Goal: Information Seeking & Learning: Learn about a topic

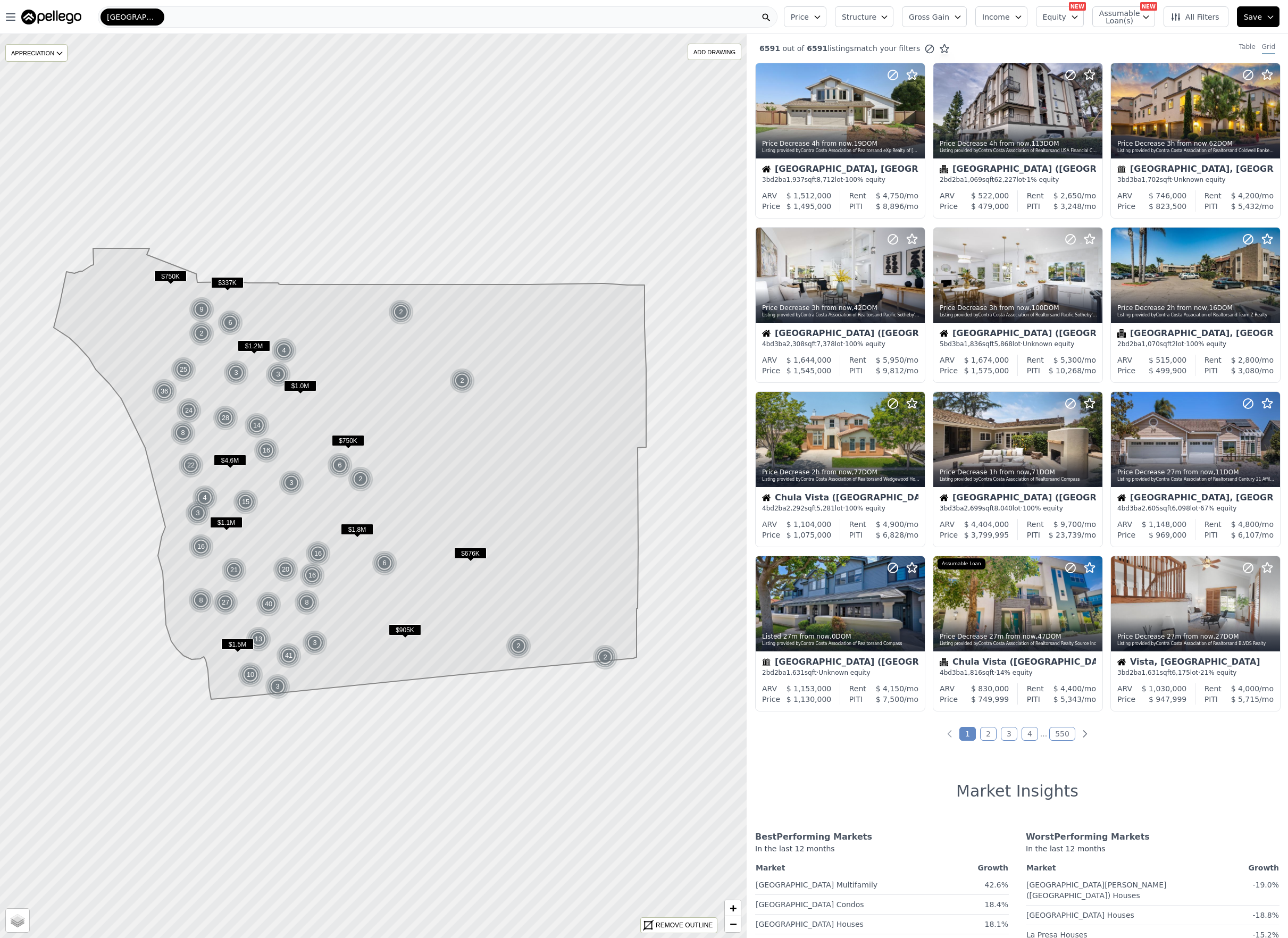
click at [1141, 13] on button "Assumable Loan(s)" at bounding box center [1124, 17] width 63 height 21
click at [1139, 38] on label "Has Assumable Loan(s)" at bounding box center [1157, 37] width 87 height 10
click at [1109, 38] on input "Has Assumable Loan(s)" at bounding box center [1105, 37] width 8 height 8
checkbox input "true"
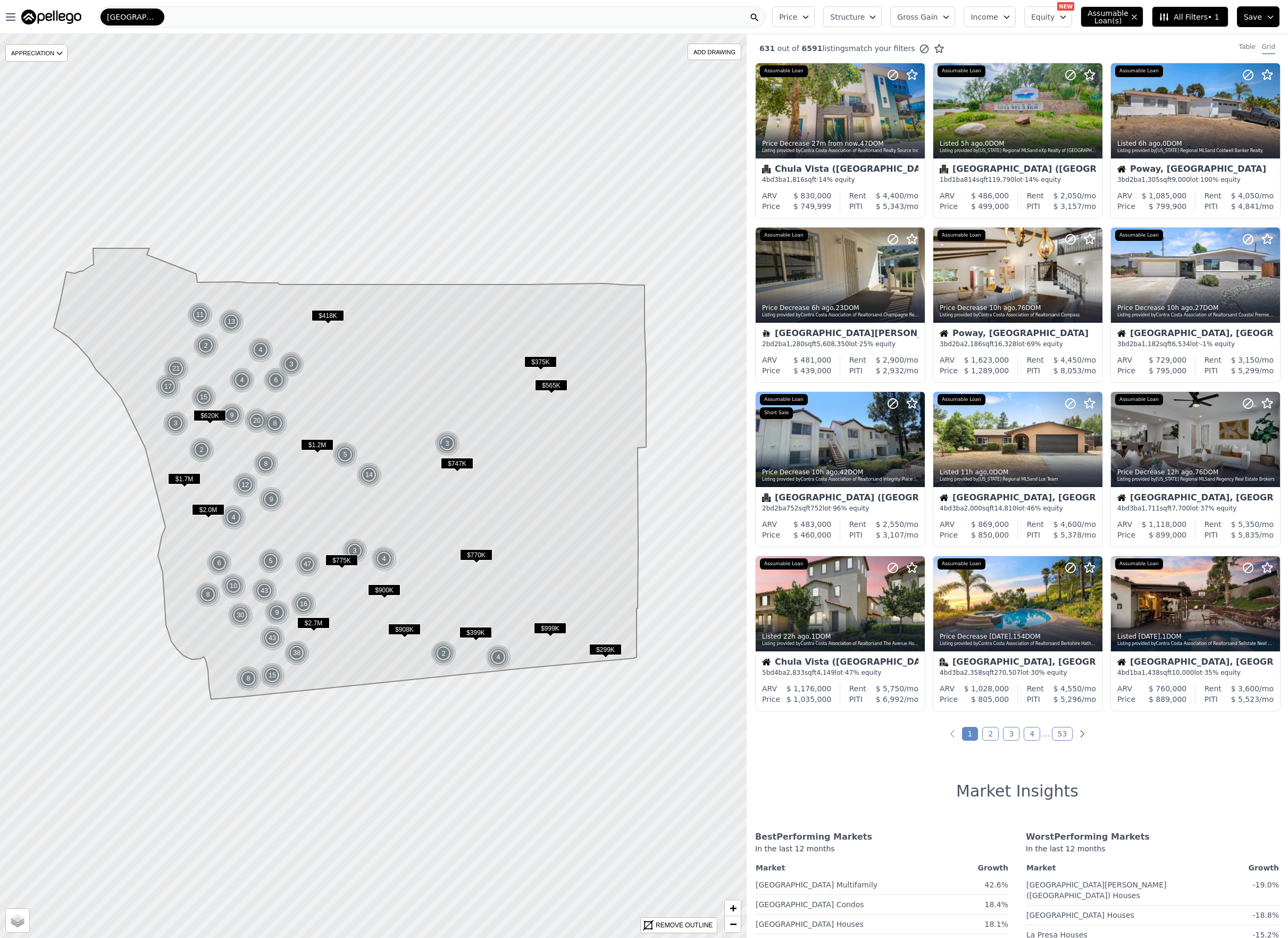
click at [446, 442] on div "3" at bounding box center [447, 443] width 25 height 25
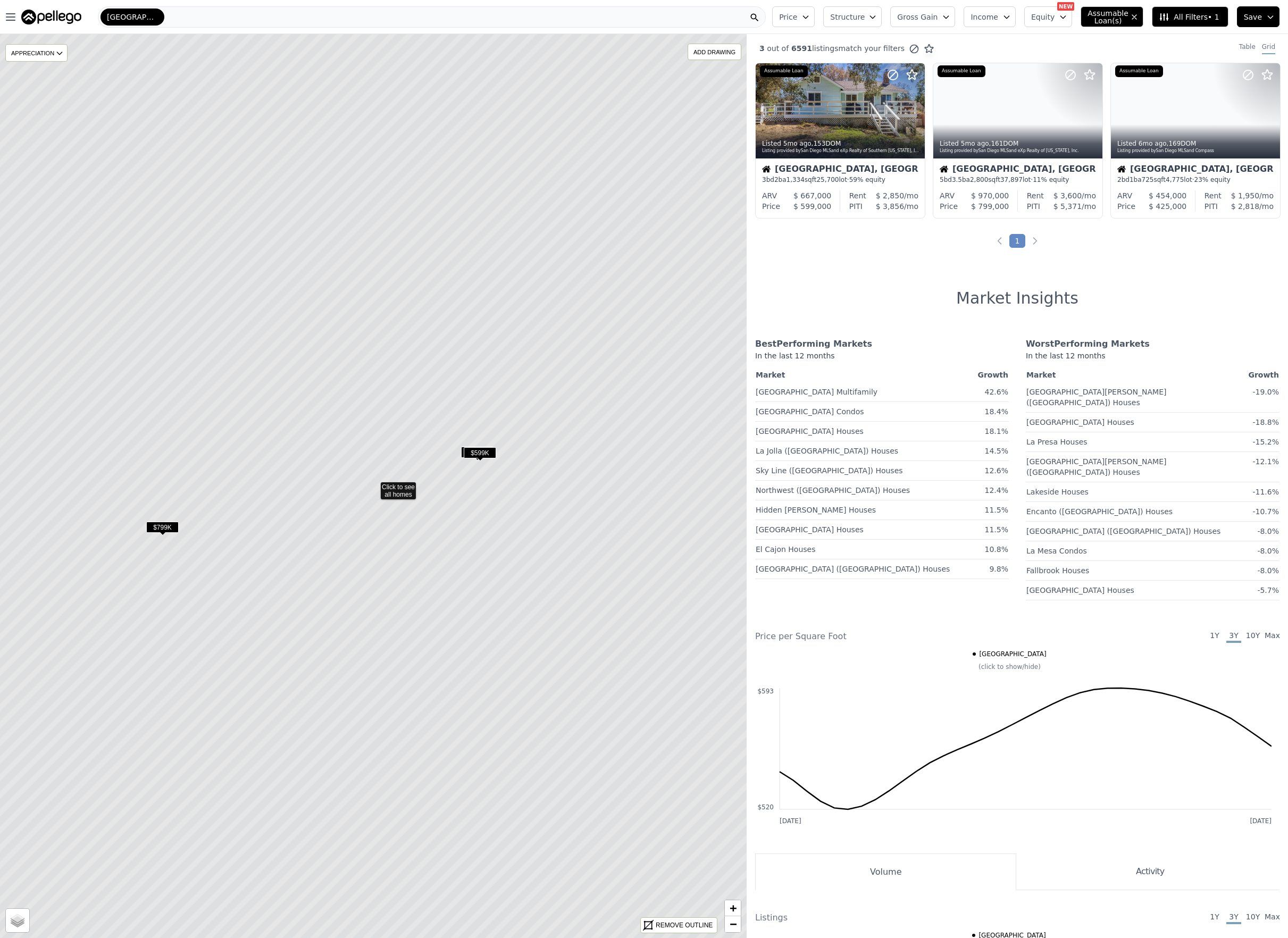
click at [479, 453] on span "$599K" at bounding box center [480, 452] width 33 height 11
click at [914, 109] on icon at bounding box center [916, 111] width 17 height 17
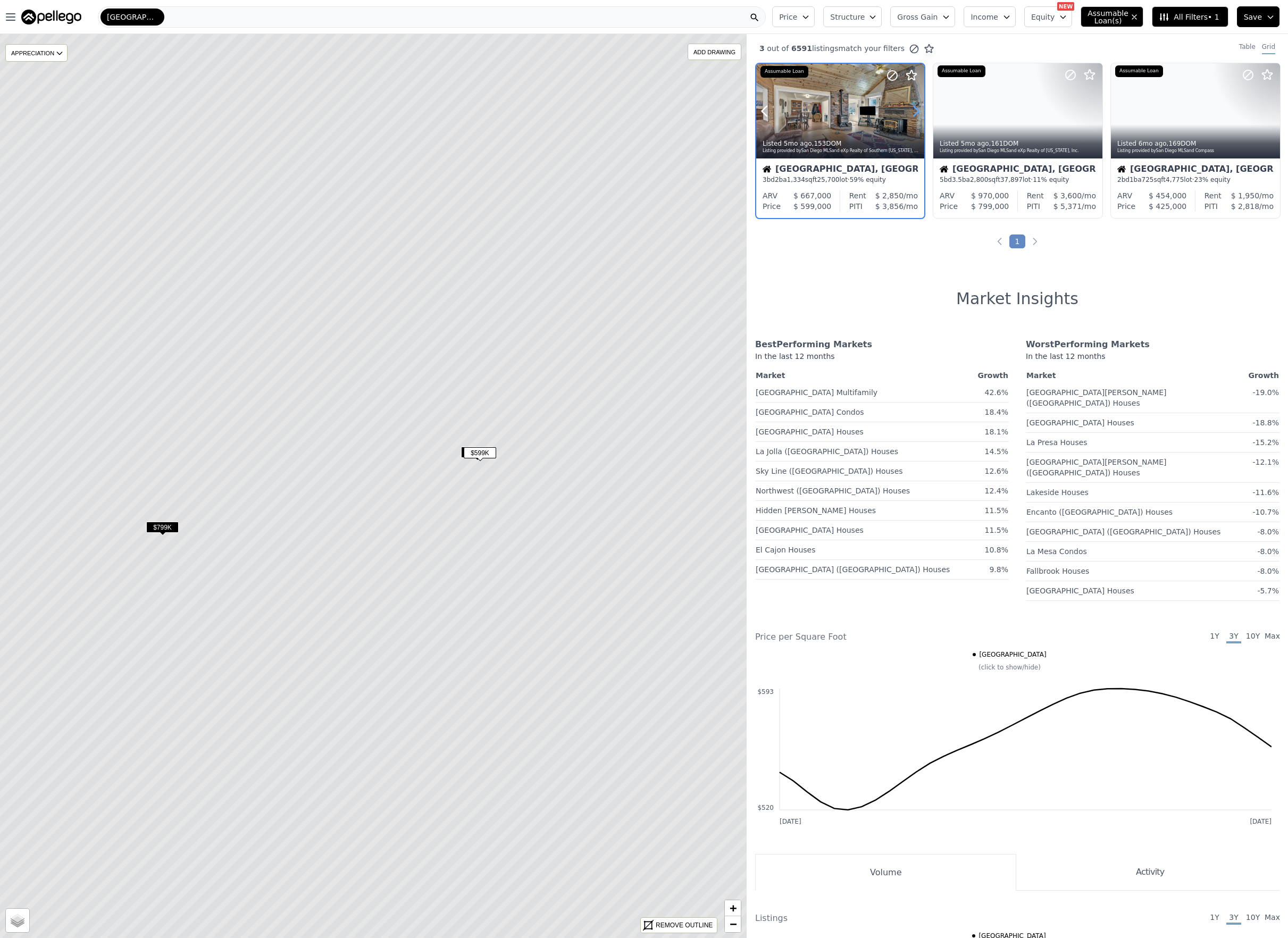
click at [914, 109] on icon at bounding box center [916, 111] width 17 height 17
click at [1088, 108] on icon at bounding box center [1094, 111] width 17 height 17
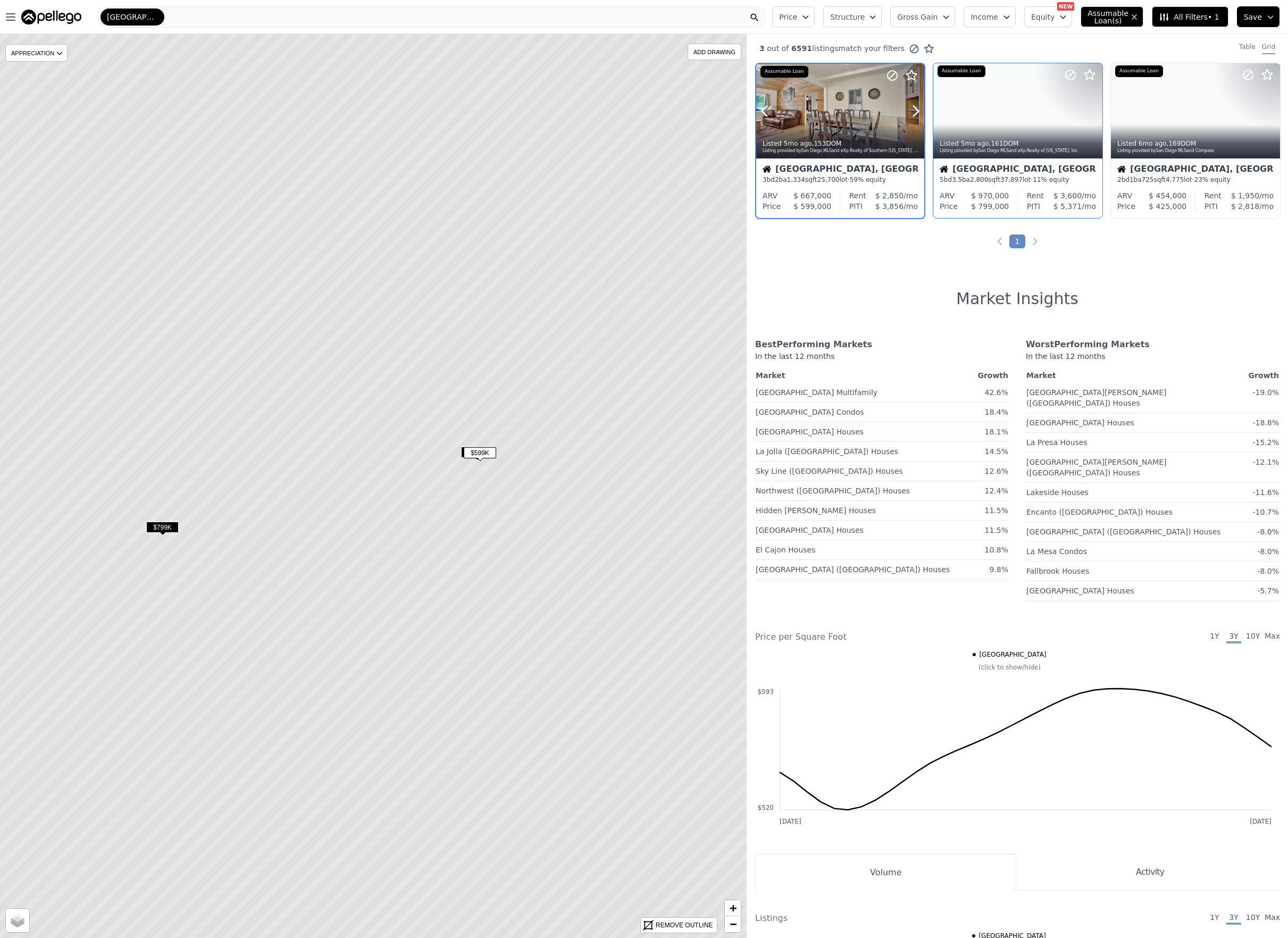
click at [855, 121] on div at bounding box center [840, 111] width 168 height 94
click at [831, 181] on span "25,700" at bounding box center [827, 179] width 22 height 7
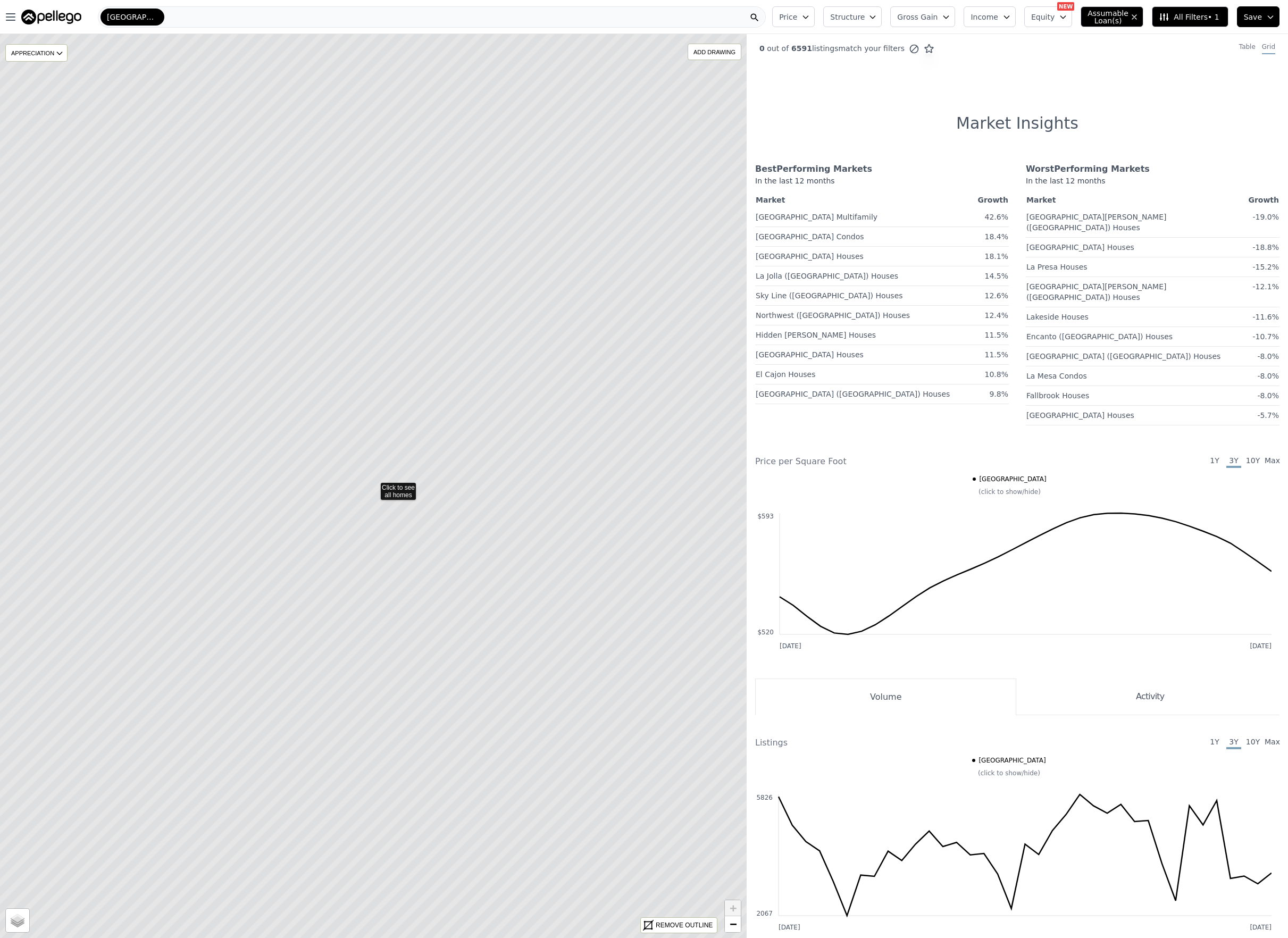
drag, startPoint x: 463, startPoint y: 18, endPoint x: 411, endPoint y: 23, distance: 52.2
click at [411, 23] on div "[GEOGRAPHIC_DATA]" at bounding box center [431, 17] width 668 height 21
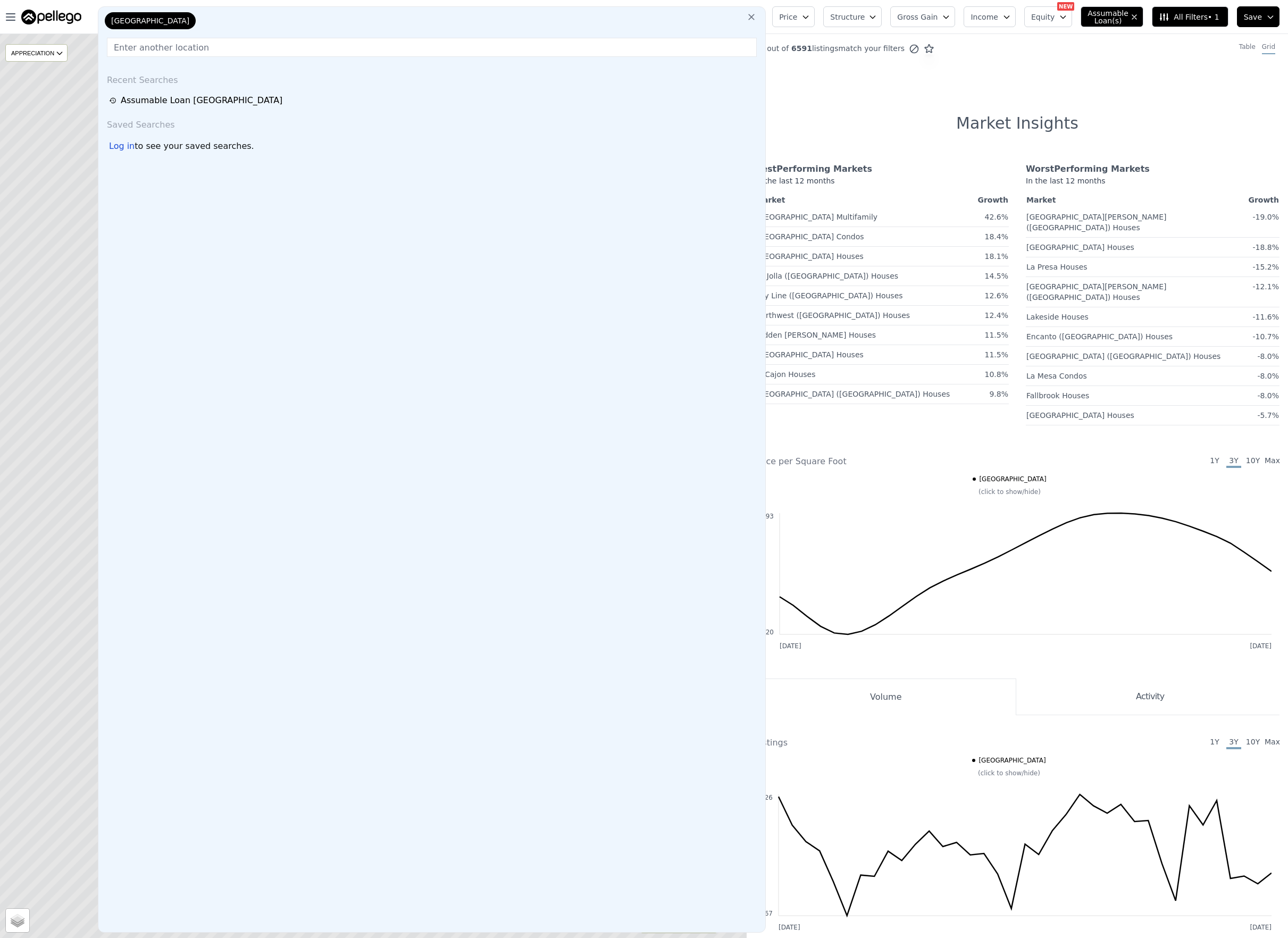
click at [296, 27] on div "[GEOGRAPHIC_DATA]" at bounding box center [432, 23] width 659 height 21
click at [203, 51] on input "text" at bounding box center [431, 47] width 650 height 19
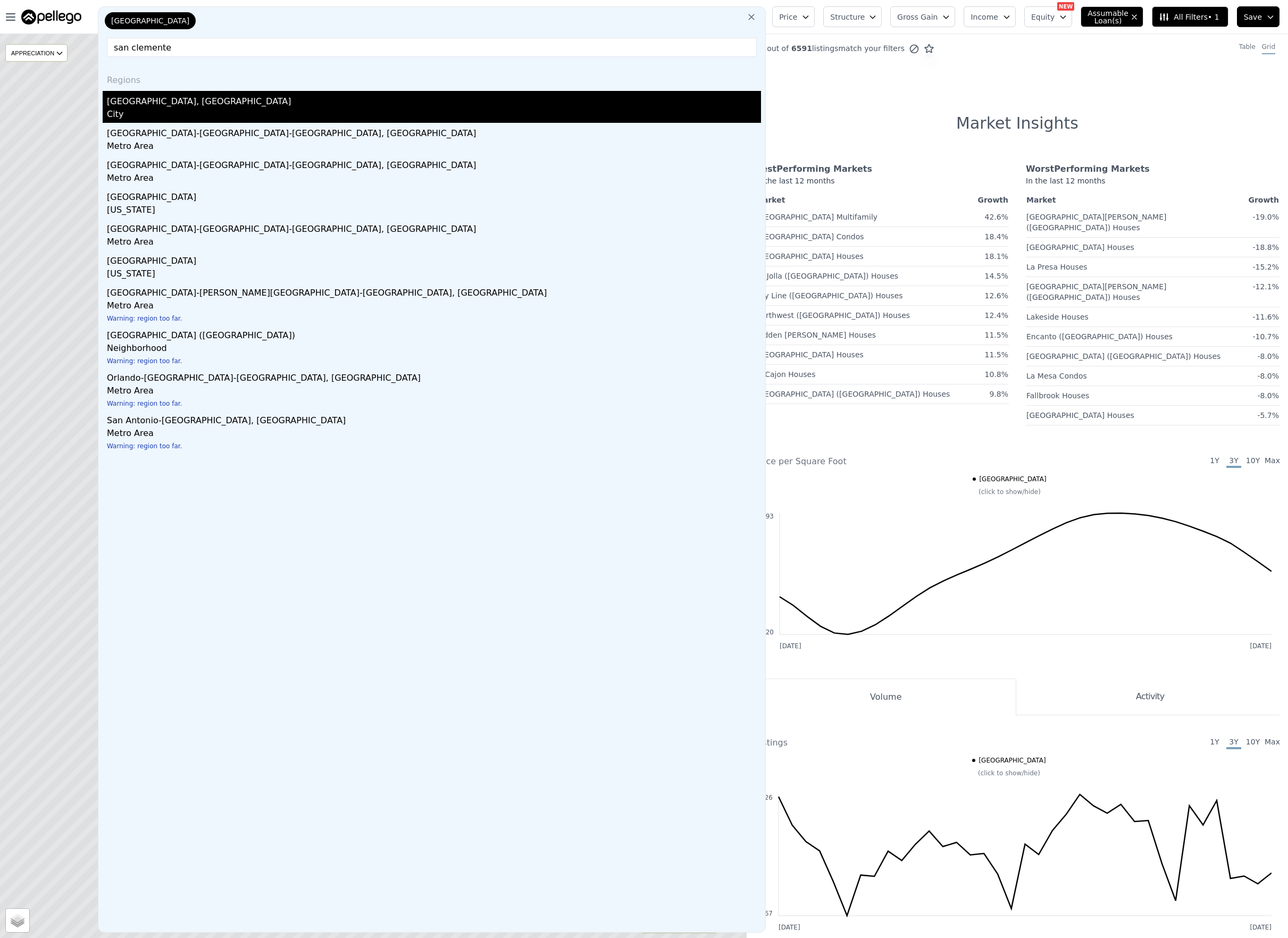
type input "san clemente"
click at [181, 98] on div "[GEOGRAPHIC_DATA], [GEOGRAPHIC_DATA]" at bounding box center [434, 100] width 654 height 17
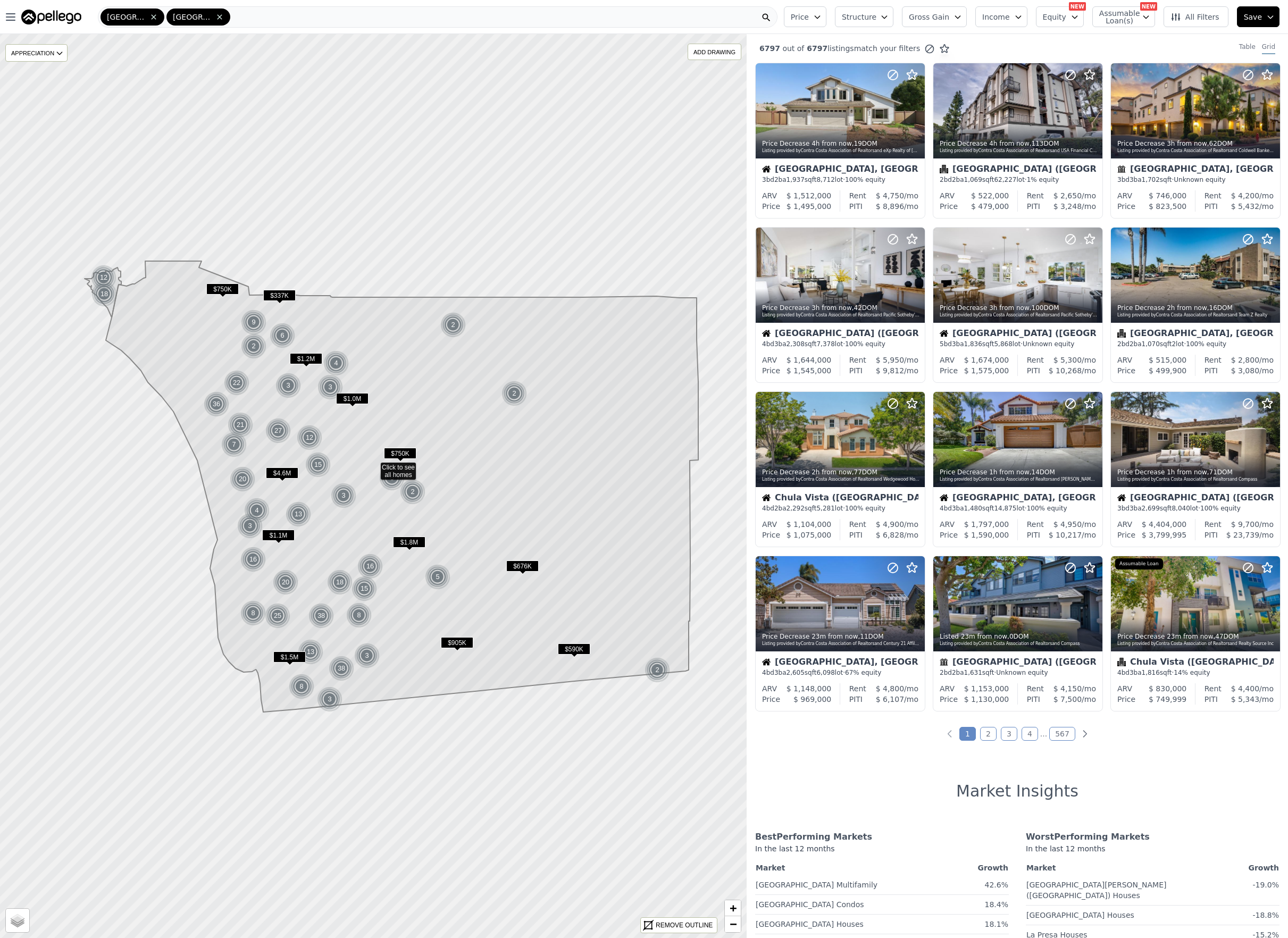
click at [1145, 14] on icon "button" at bounding box center [1145, 17] width 8 height 8
click at [1138, 36] on label "Has Assumable Loan(s)" at bounding box center [1157, 37] width 87 height 10
click at [1109, 36] on input "Has Assumable Loan(s)" at bounding box center [1105, 37] width 8 height 8
checkbox input "true"
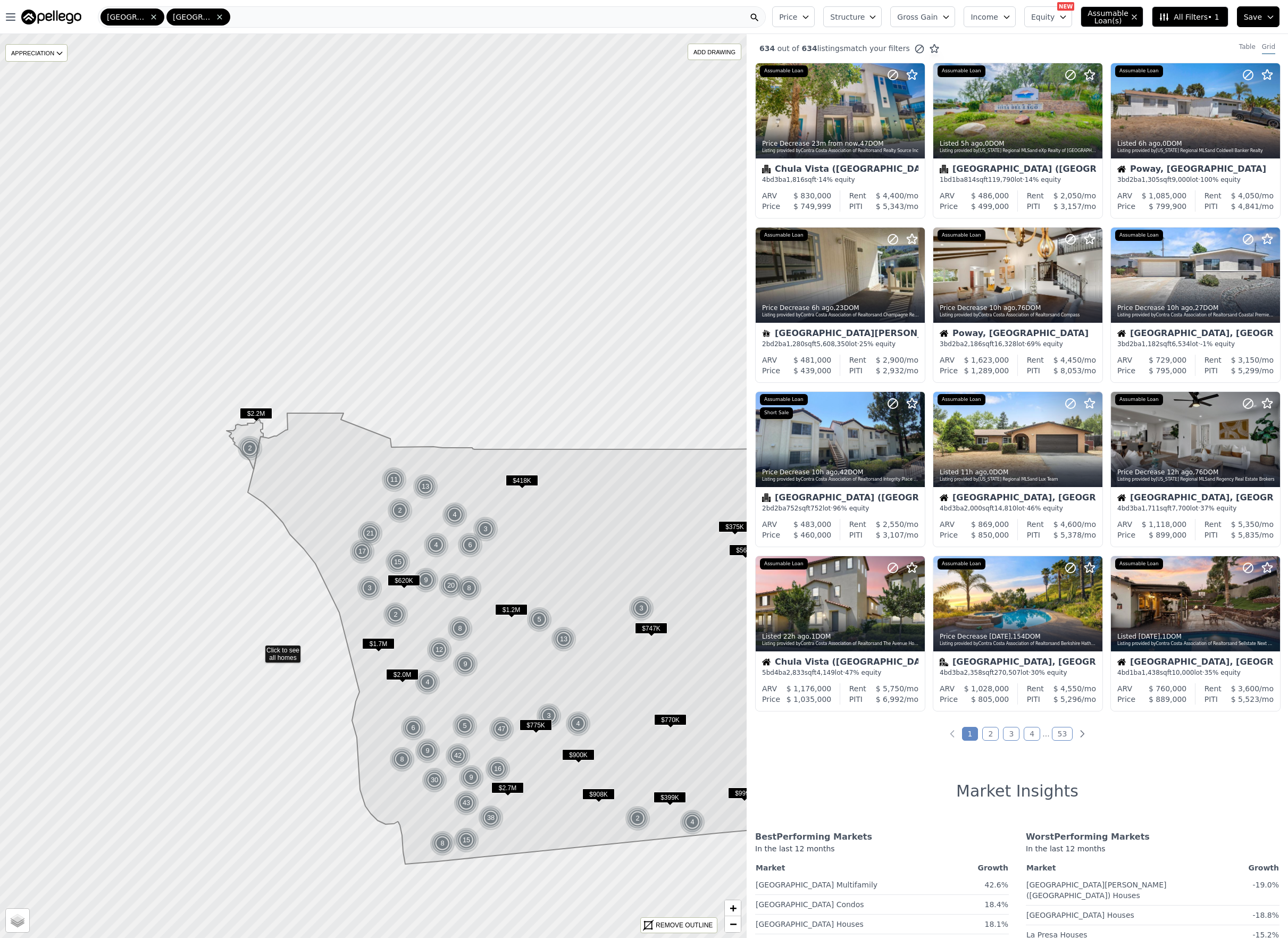
drag, startPoint x: 115, startPoint y: 496, endPoint x: 257, endPoint y: 649, distance: 208.7
click at [737, 907] on link "+" at bounding box center [733, 908] width 16 height 16
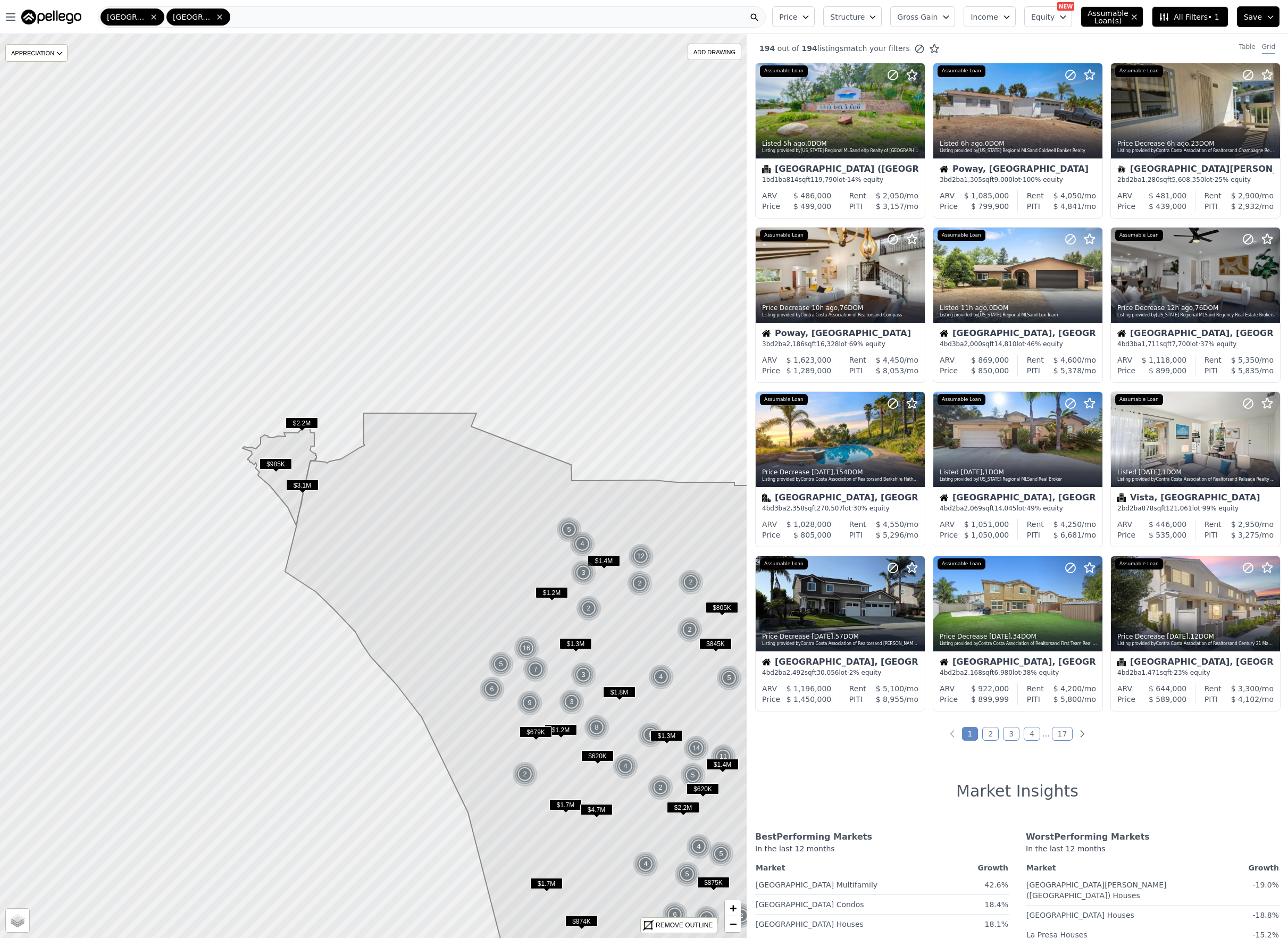
click at [281, 463] on span "$985K" at bounding box center [276, 464] width 33 height 11
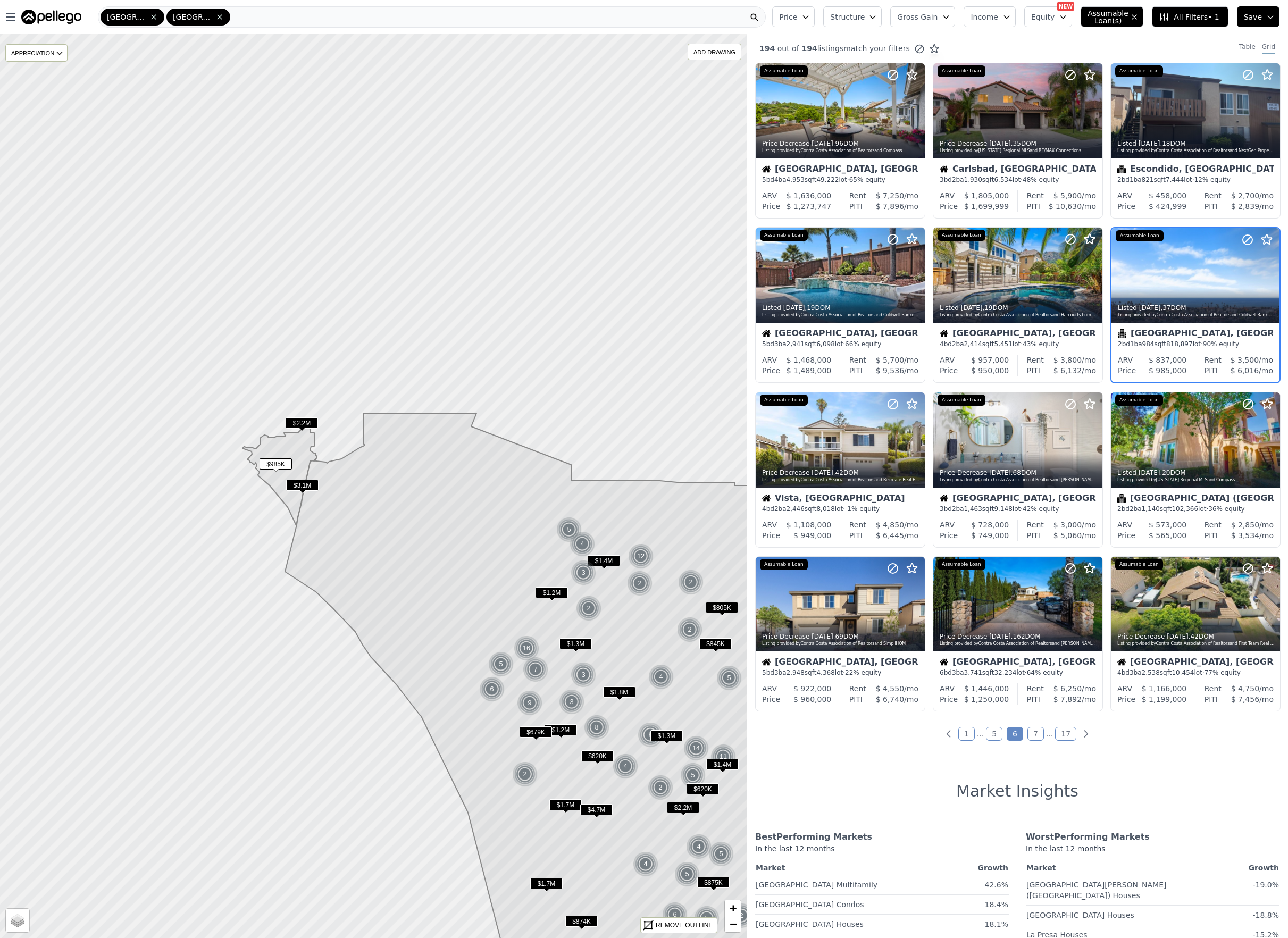
click at [279, 462] on span "$985K" at bounding box center [276, 464] width 33 height 11
click at [913, 113] on icon at bounding box center [916, 111] width 17 height 17
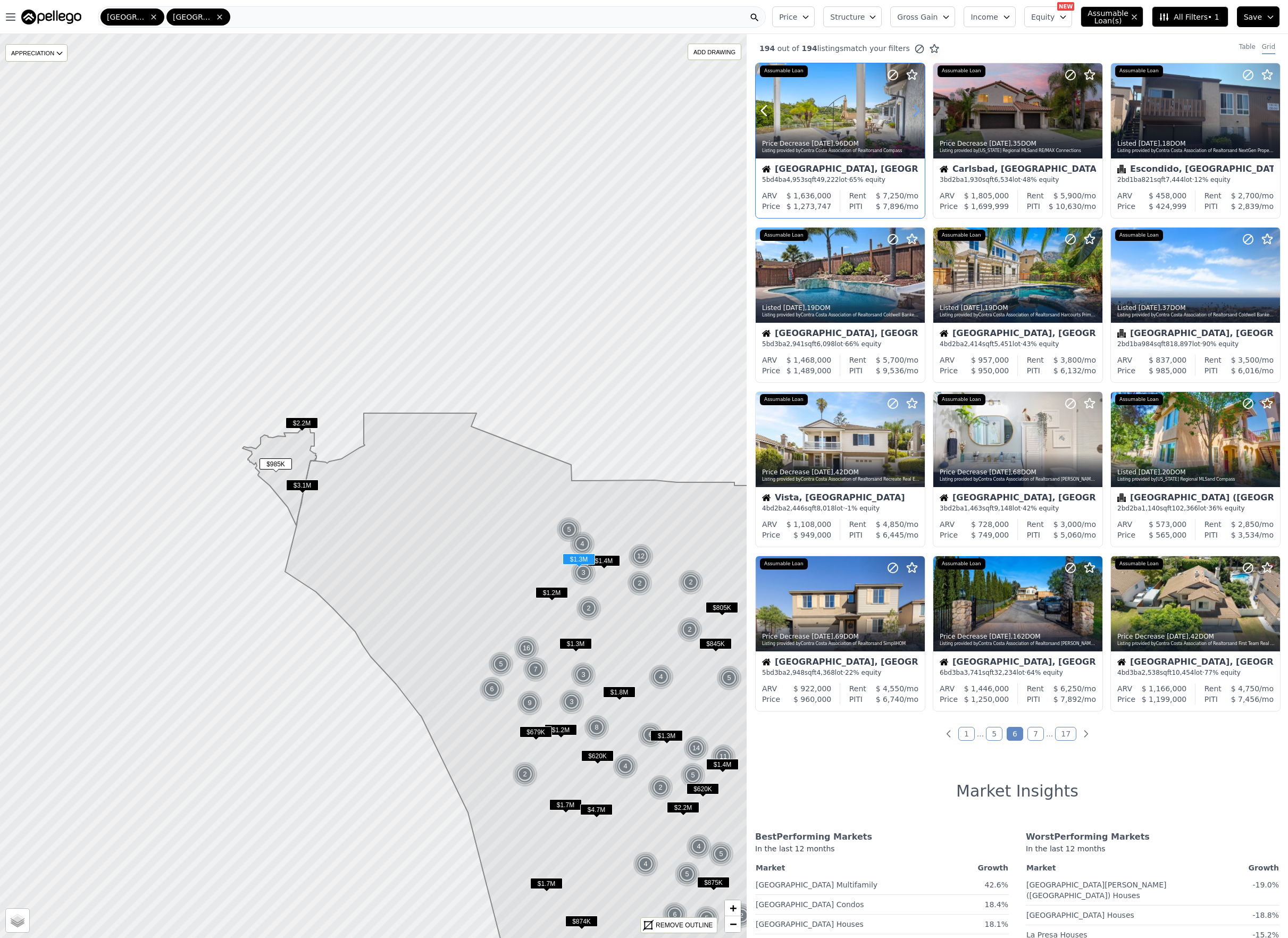
click at [915, 111] on icon at bounding box center [916, 111] width 17 height 17
click at [913, 110] on icon at bounding box center [916, 111] width 17 height 17
click at [915, 110] on icon at bounding box center [916, 111] width 17 height 17
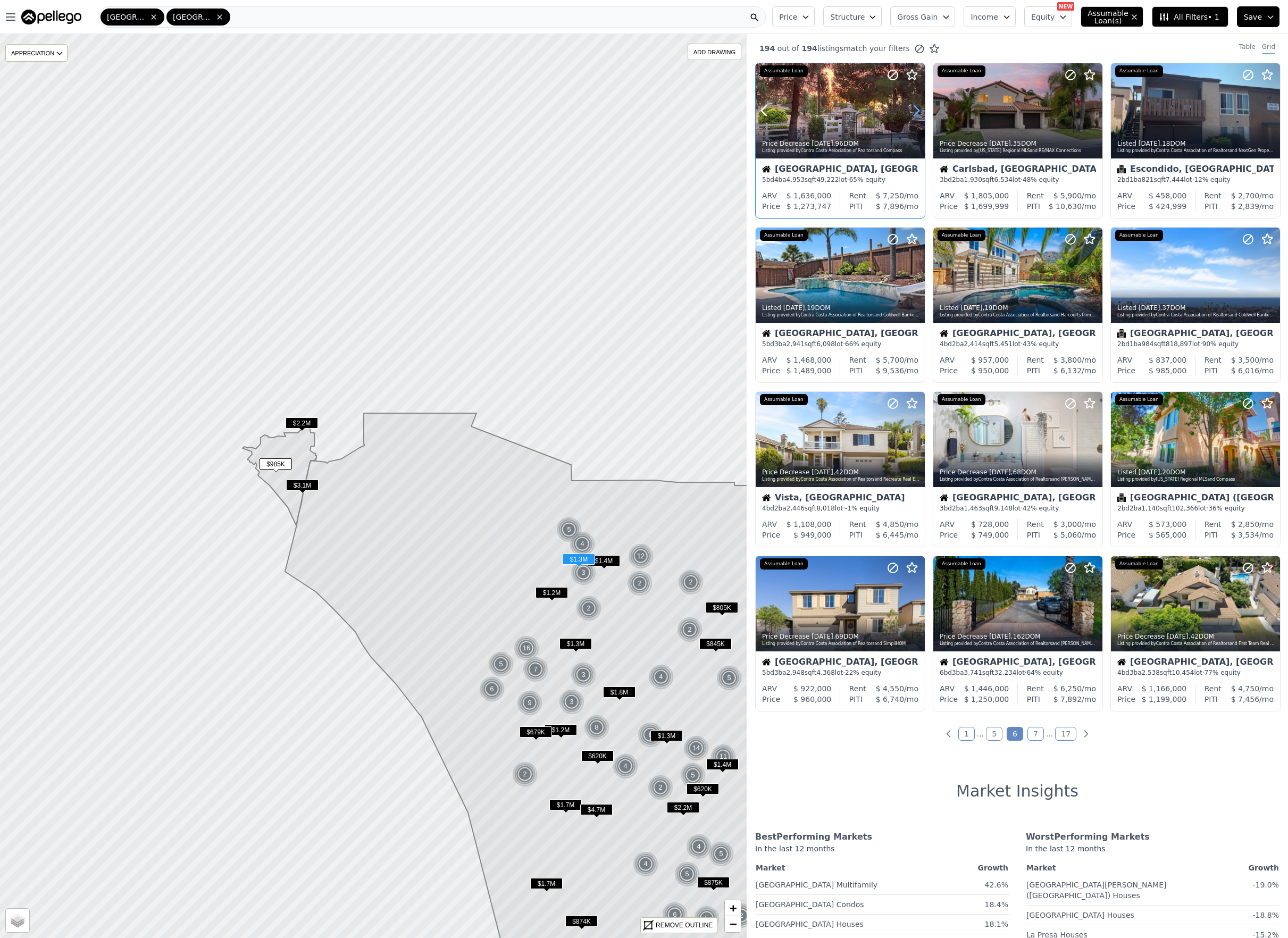
click at [915, 110] on icon at bounding box center [916, 111] width 17 height 17
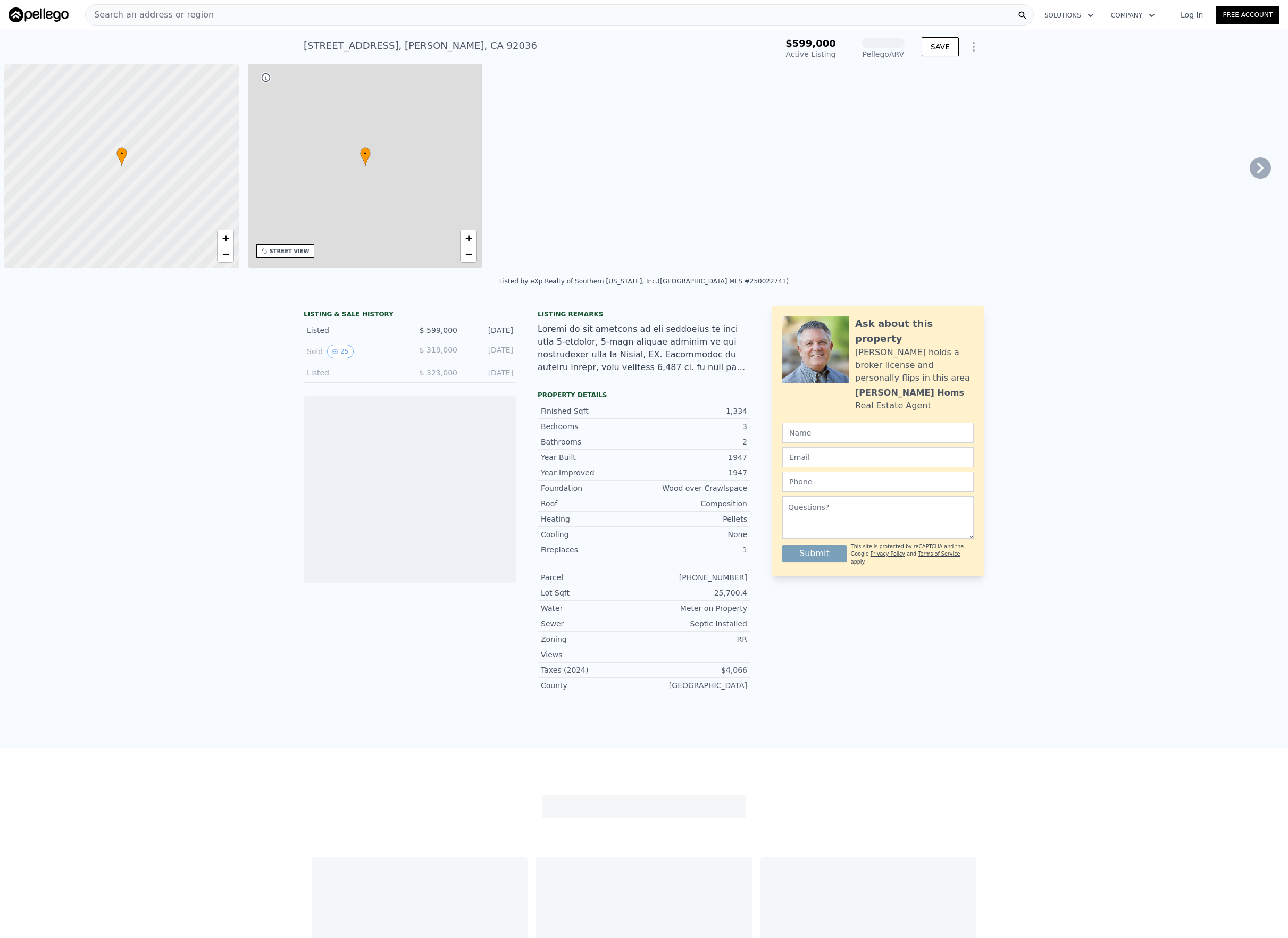
scroll to position [0, 5]
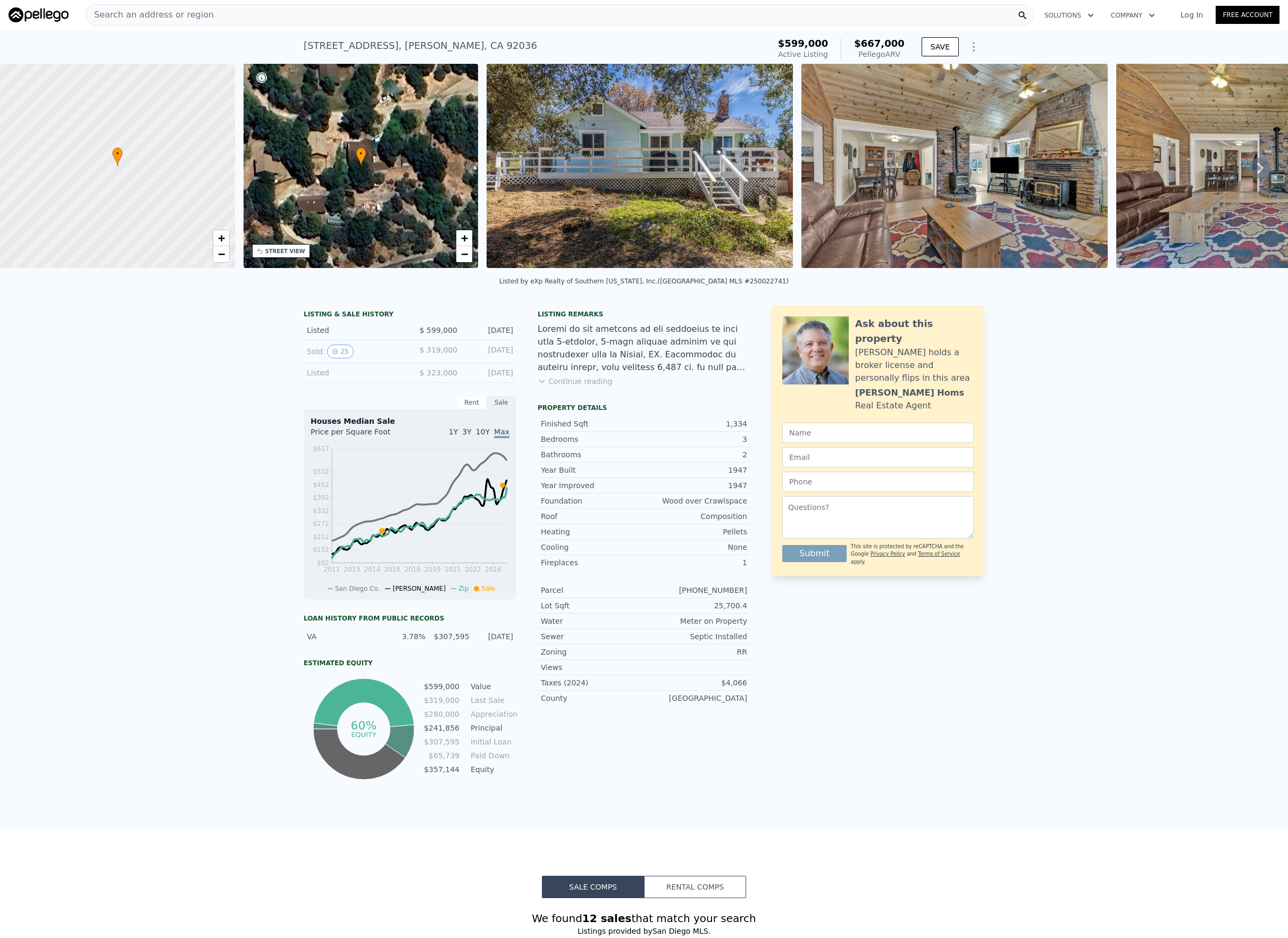
click at [1149, 14] on icon "button" at bounding box center [1152, 15] width 5 height 3
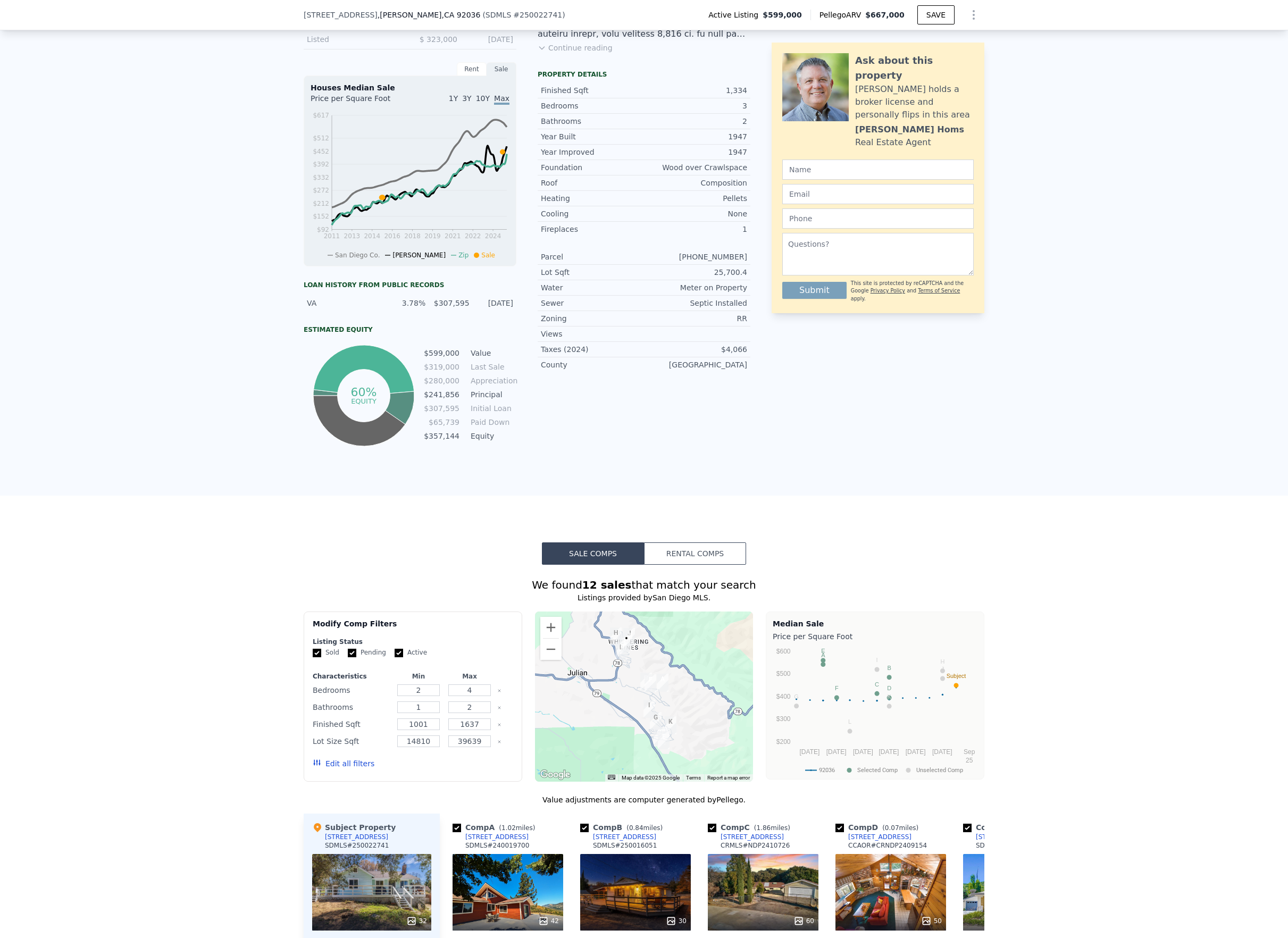
scroll to position [350, 0]
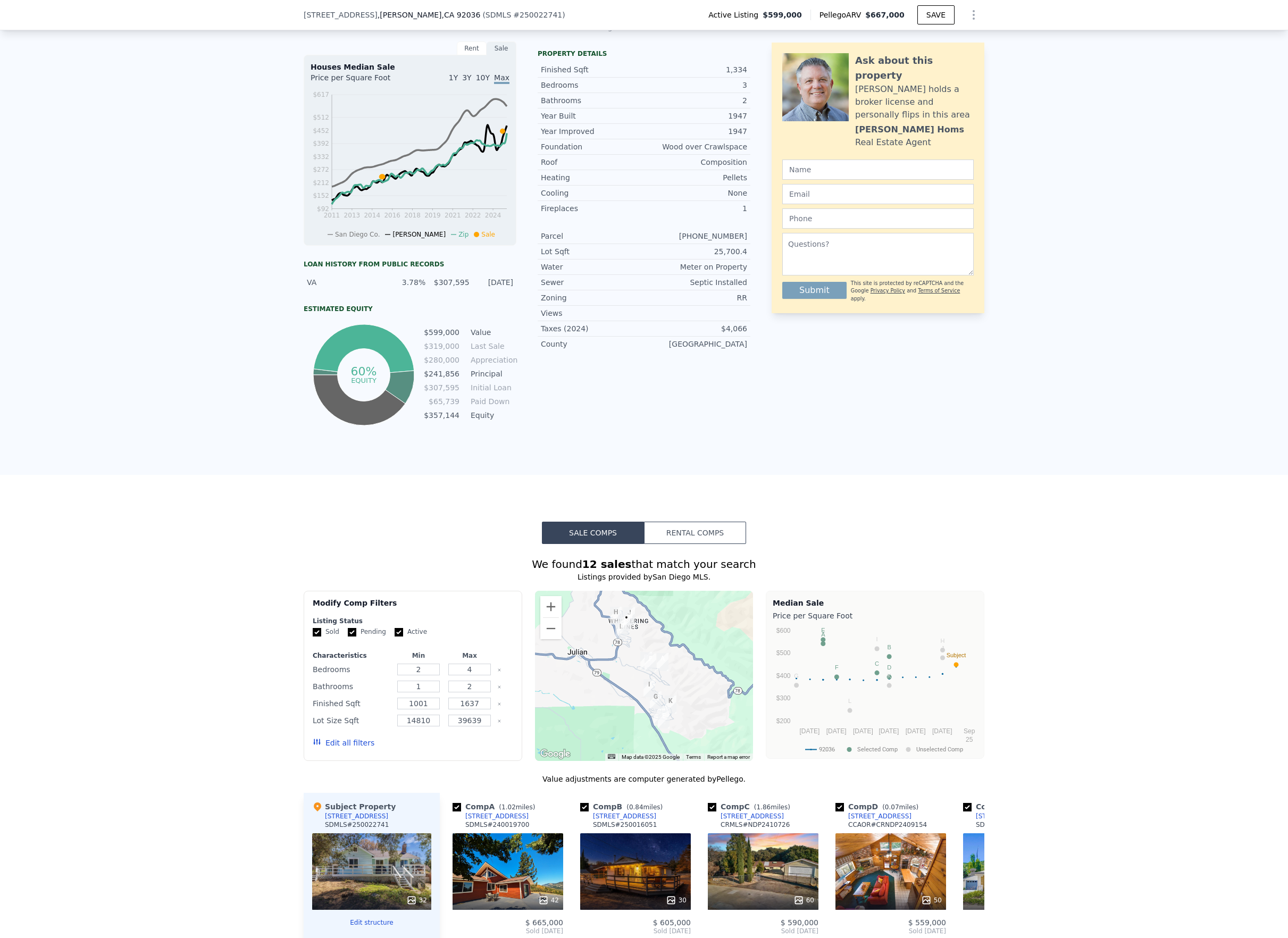
click at [720, 517] on div "Sale Comps Rental Comps We found 12 sales that match your search Listings provi…" at bounding box center [644, 830] width 1288 height 711
click at [706, 544] on button "Rental Comps" at bounding box center [694, 533] width 102 height 22
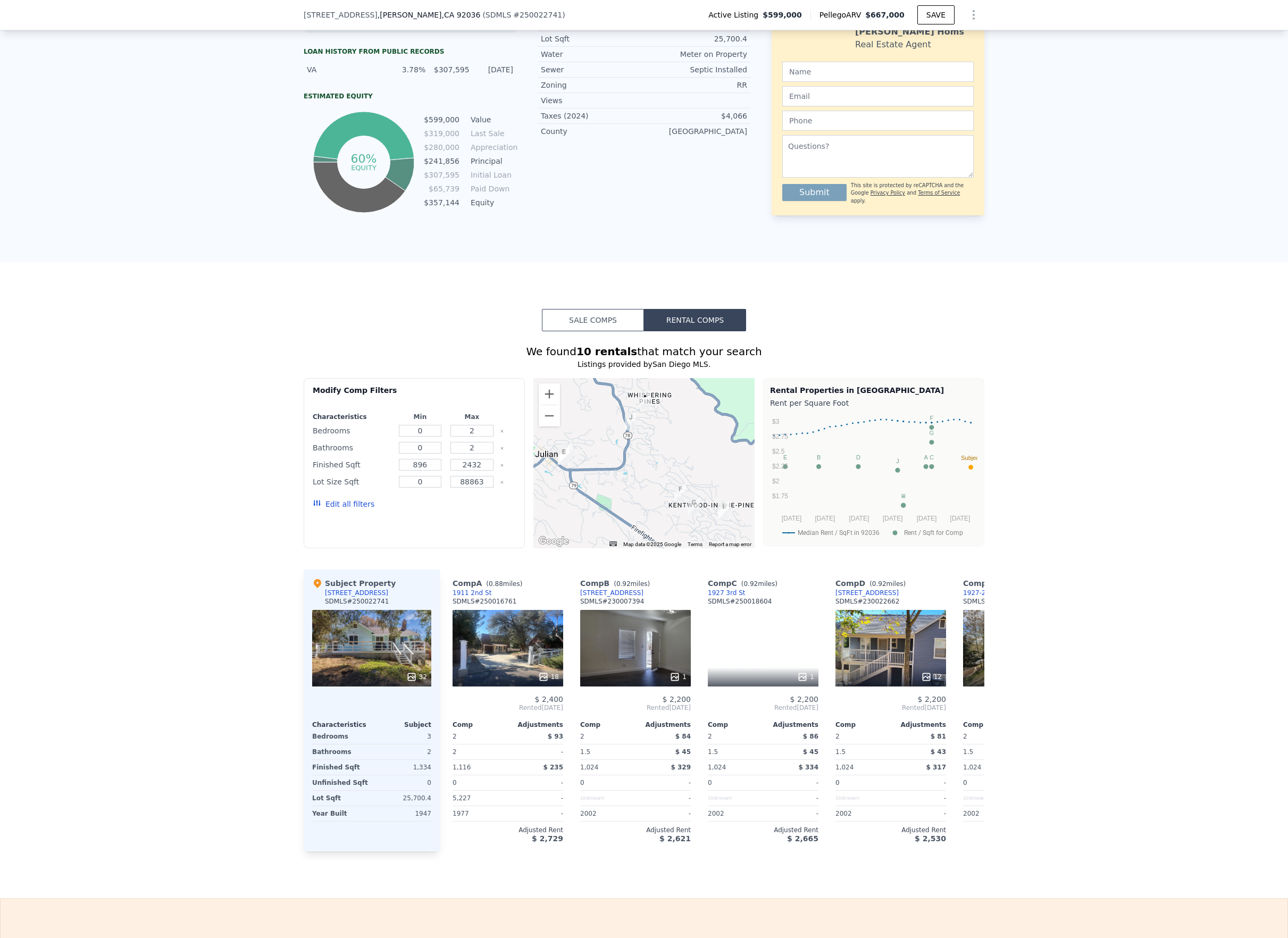
scroll to position [0, 0]
